Goal: Information Seeking & Learning: Compare options

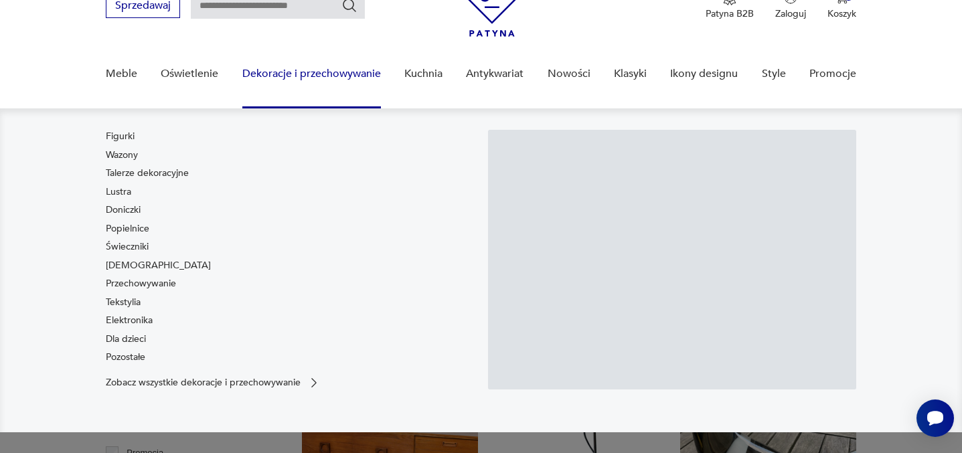
scroll to position [67, 0]
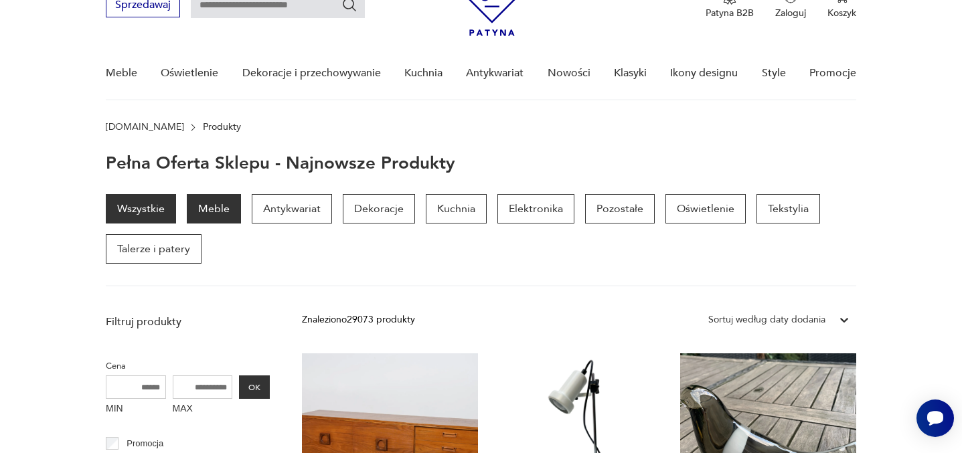
click at [229, 209] on p "Meble" at bounding box center [214, 208] width 54 height 29
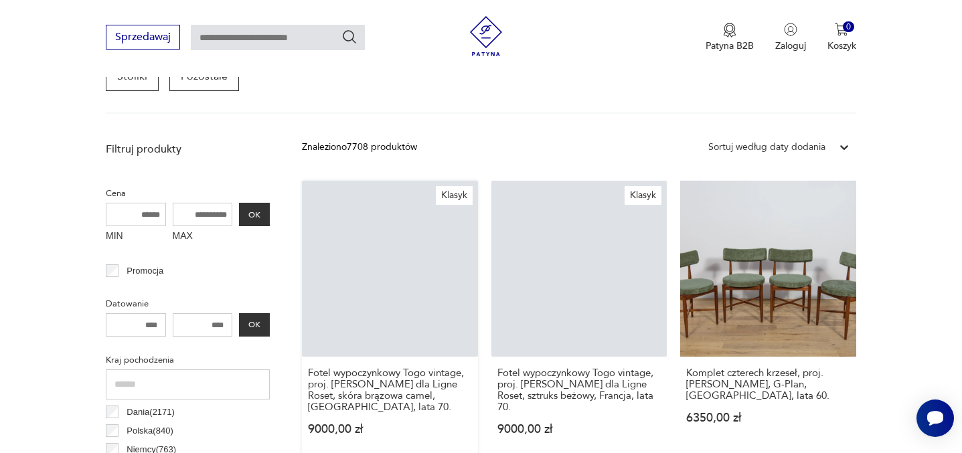
scroll to position [535, 0]
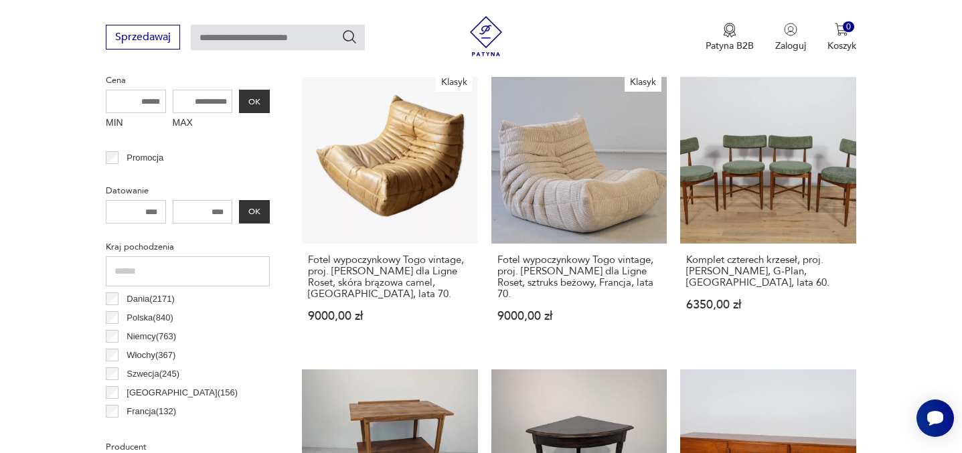
click at [191, 104] on input "MAX" at bounding box center [203, 101] width 60 height 23
type input "****"
click at [263, 98] on button "OK" at bounding box center [254, 101] width 31 height 23
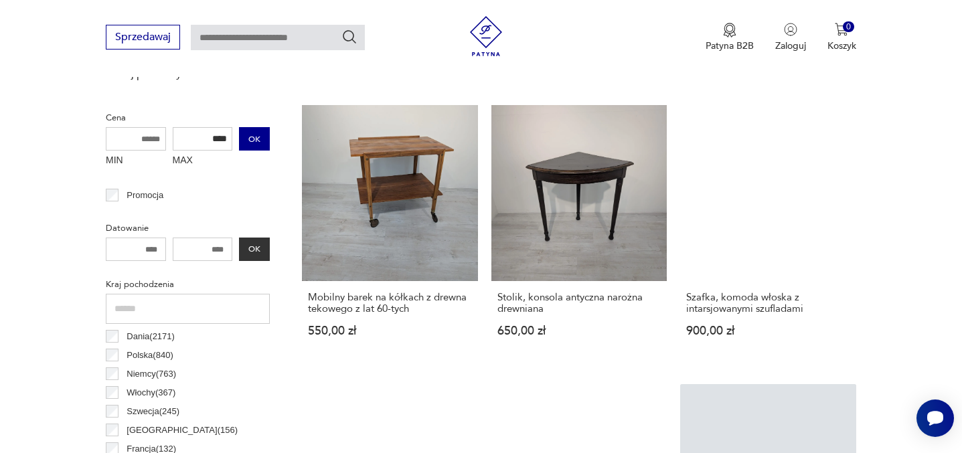
scroll to position [489, 0]
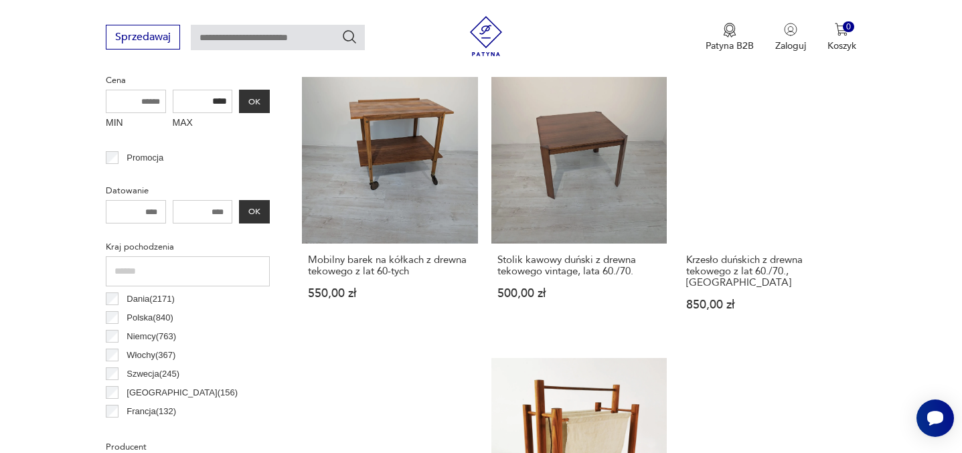
scroll to position [355, 0]
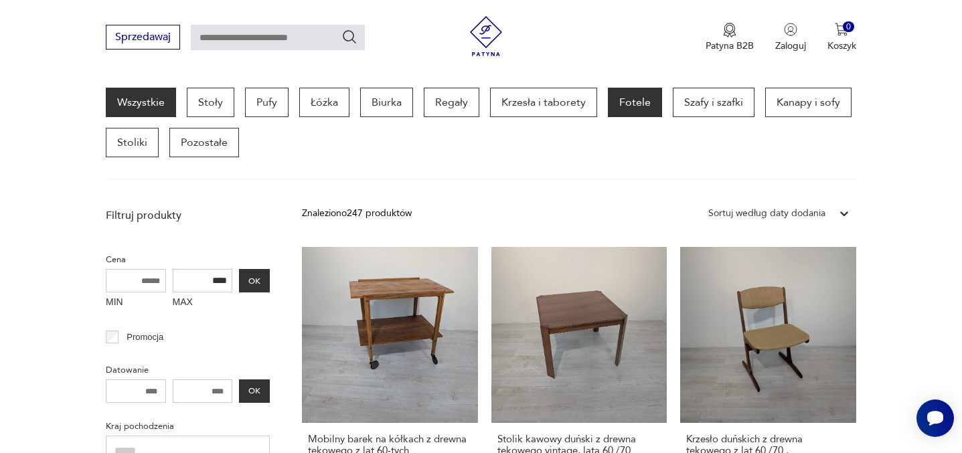
click at [614, 106] on p "Fotele" at bounding box center [635, 102] width 54 height 29
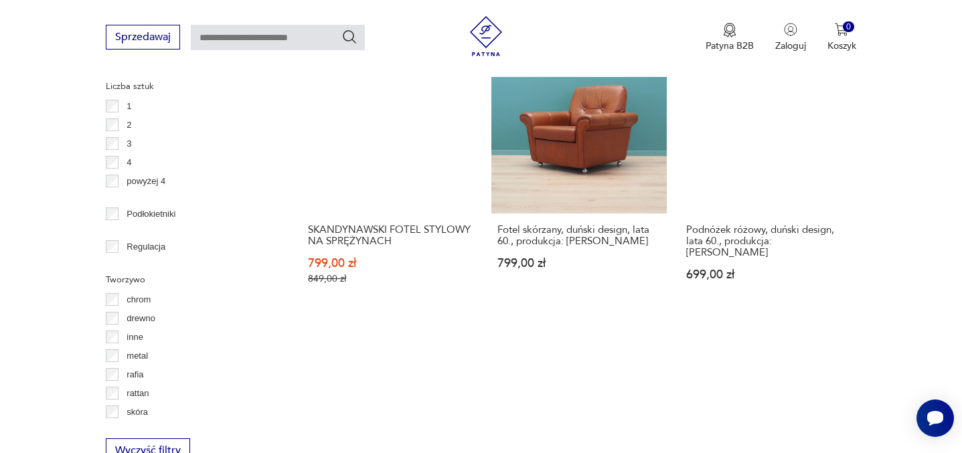
scroll to position [1962, 0]
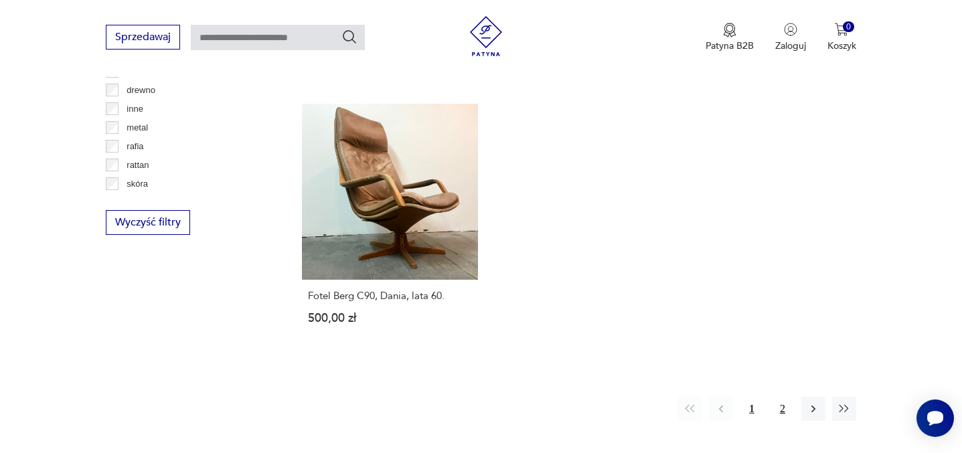
click at [787, 397] on button "2" at bounding box center [782, 409] width 24 height 24
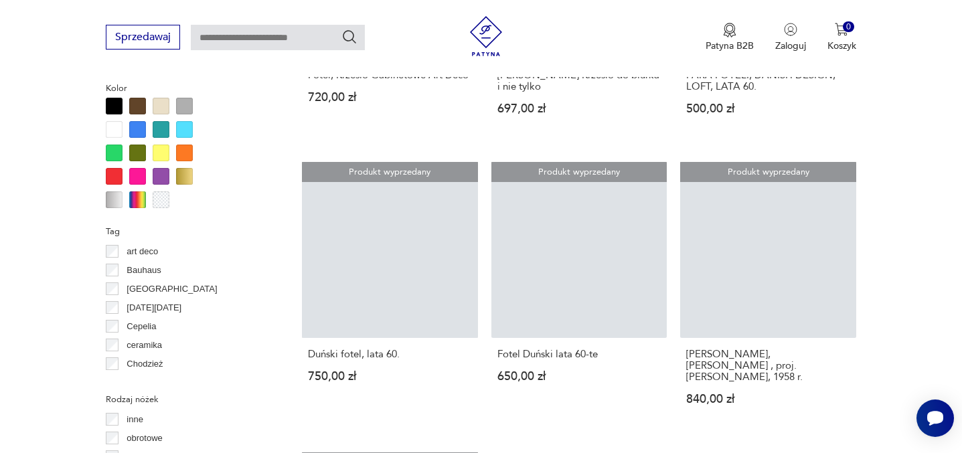
scroll to position [1627, 0]
